Goal: Information Seeking & Learning: Learn about a topic

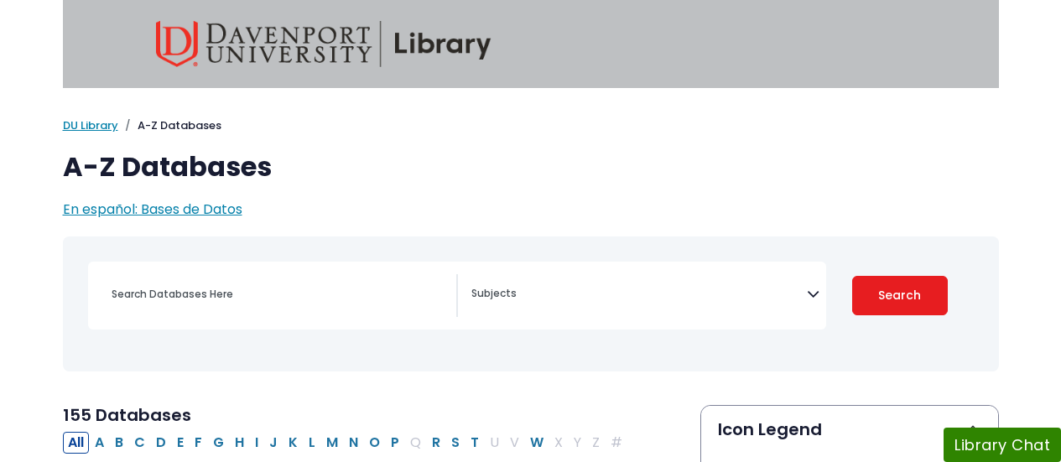
select select "Database Subject Filter"
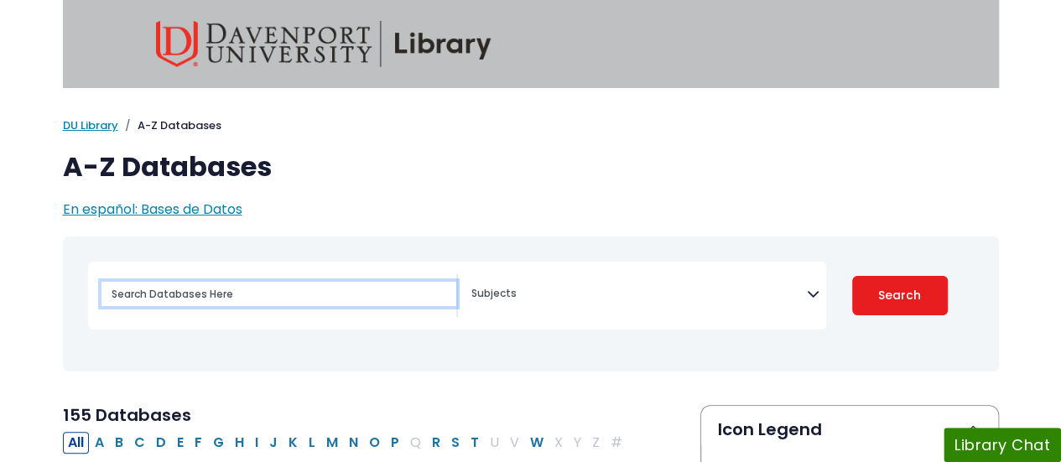
click at [329, 293] on input "Search database by title or keyword" at bounding box center [279, 294] width 355 height 24
type input "g"
type input ""Gap year""
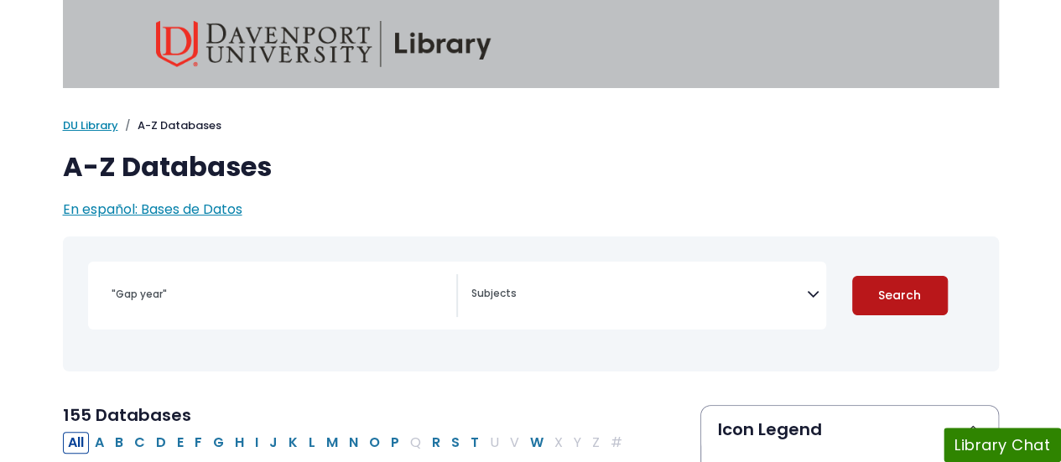
click at [918, 301] on button "Search" at bounding box center [901, 295] width 96 height 39
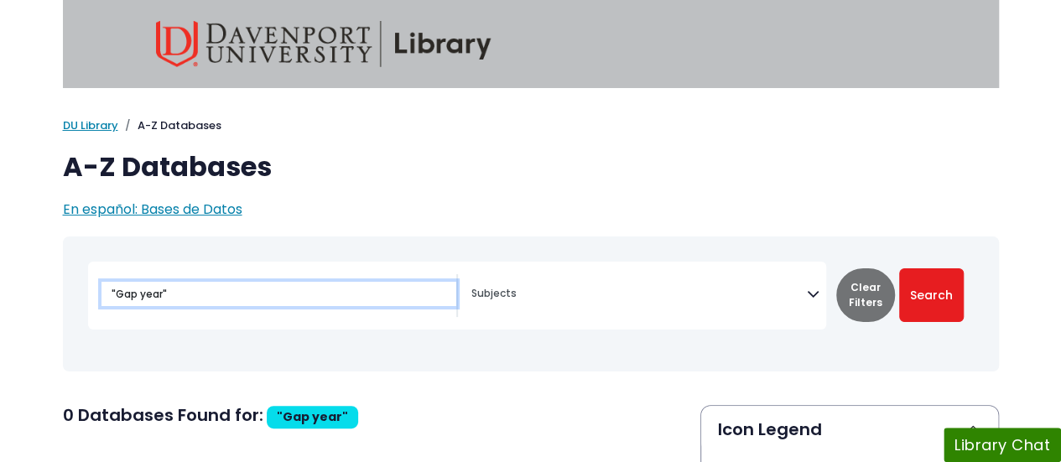
click at [222, 289] on input ""Gap year"" at bounding box center [279, 294] width 355 height 24
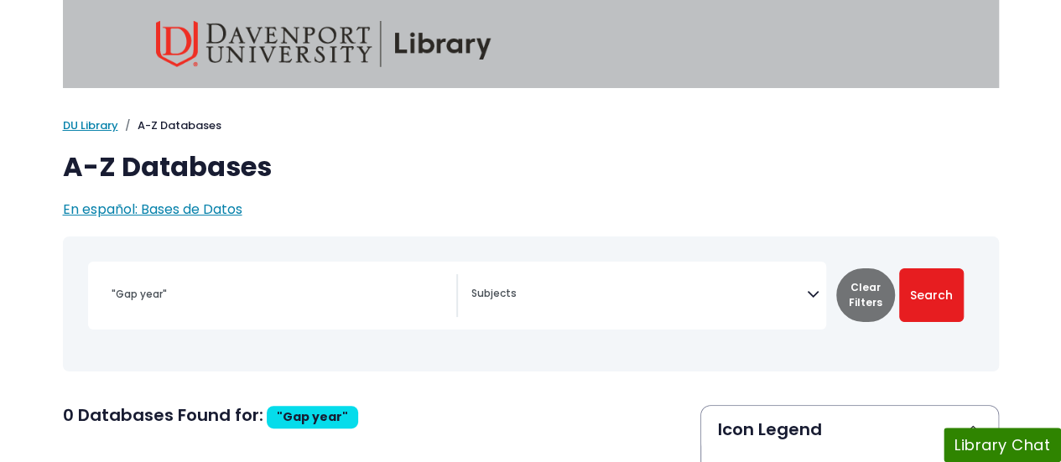
click at [545, 289] on textarea "Search" at bounding box center [640, 295] width 336 height 13
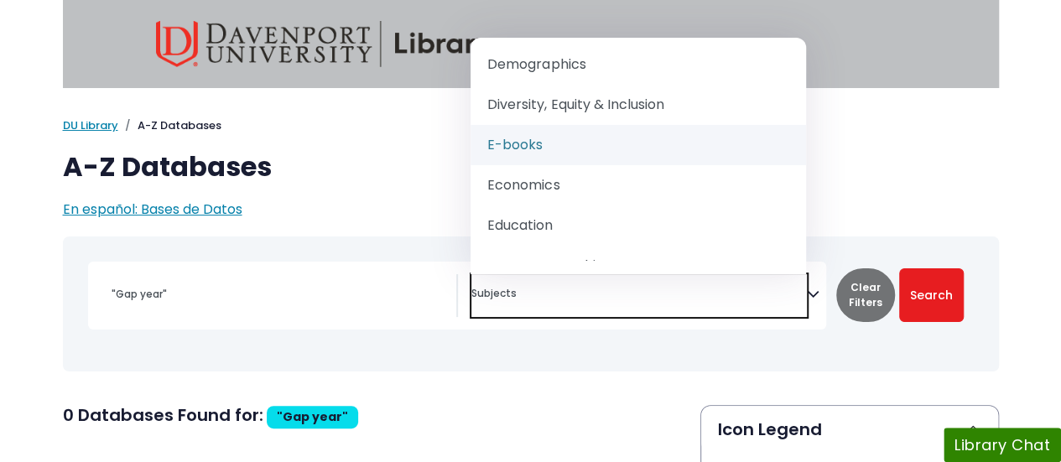
scroll to position [755, 0]
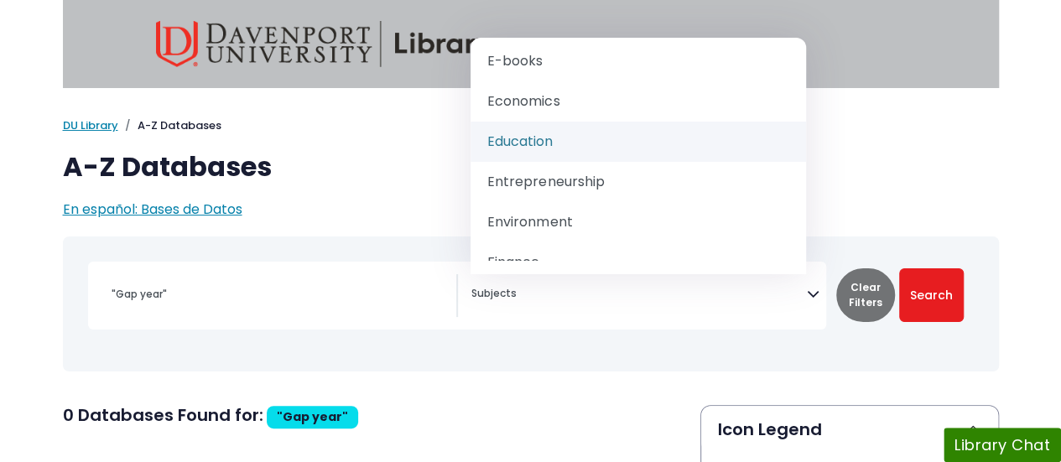
select select "242831"
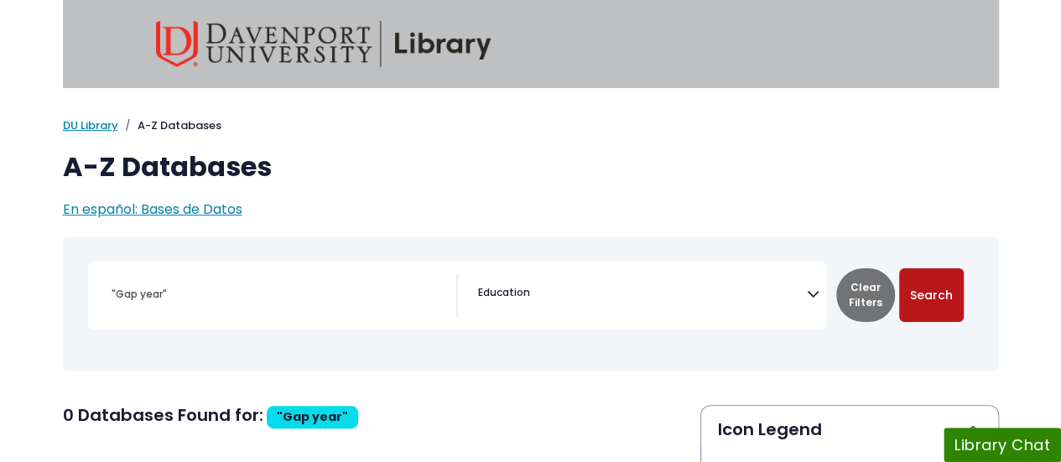
click at [933, 302] on button "Search" at bounding box center [932, 296] width 65 height 54
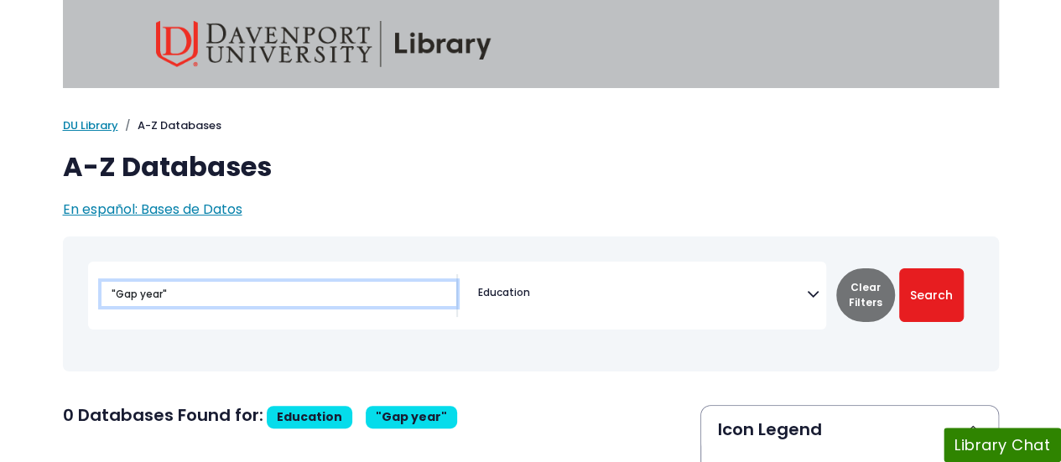
click at [343, 297] on input ""Gap year"" at bounding box center [279, 294] width 355 height 24
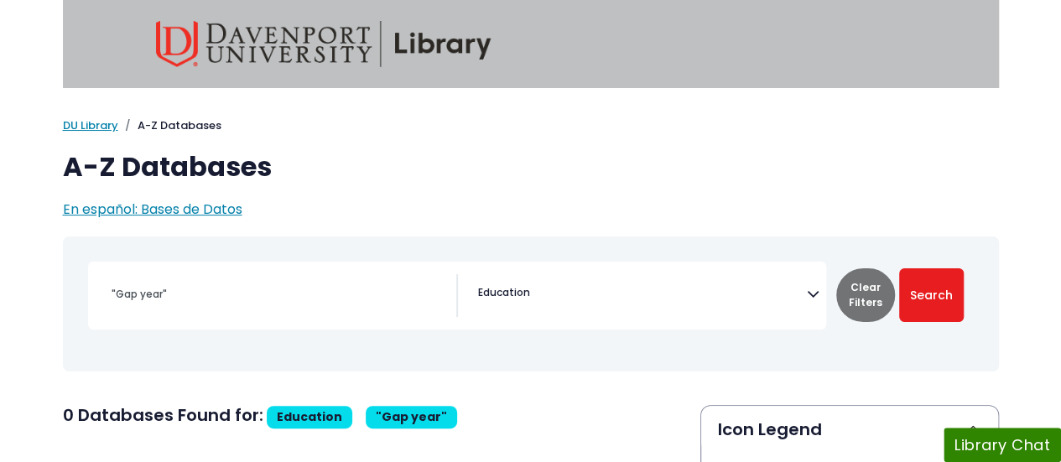
click at [503, 157] on h1 "A-Z Databases" at bounding box center [531, 167] width 936 height 32
click at [97, 122] on link "DU Library" at bounding box center [90, 125] width 55 height 16
